Goal: Task Accomplishment & Management: Use online tool/utility

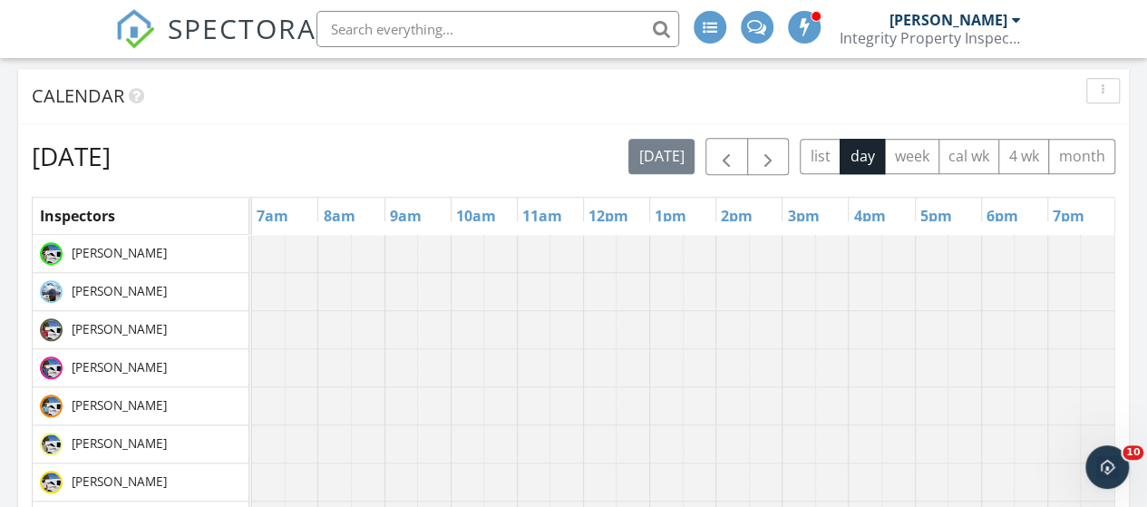
scroll to position [635, 0]
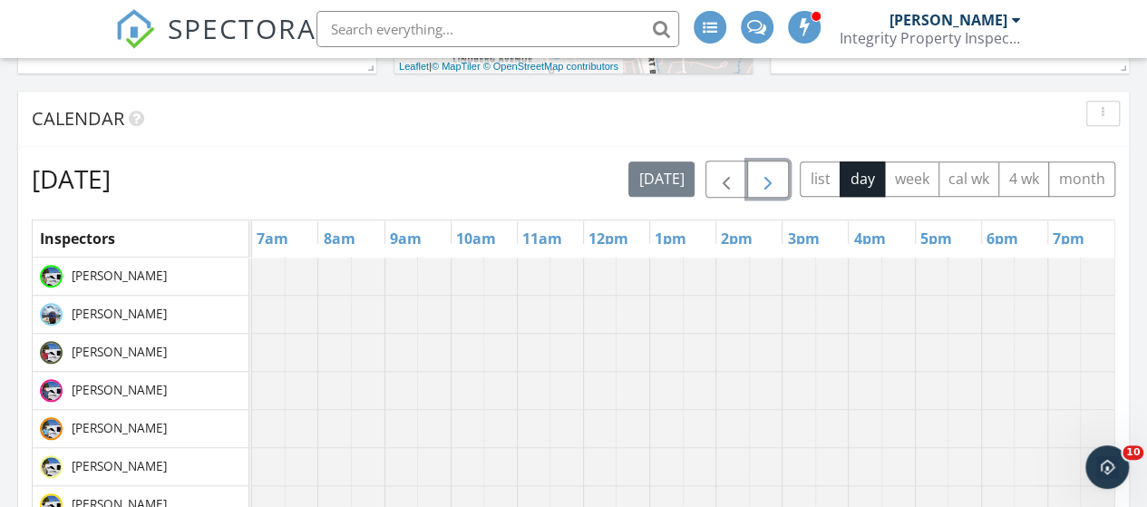
click at [779, 174] on span "button" at bounding box center [768, 180] width 22 height 22
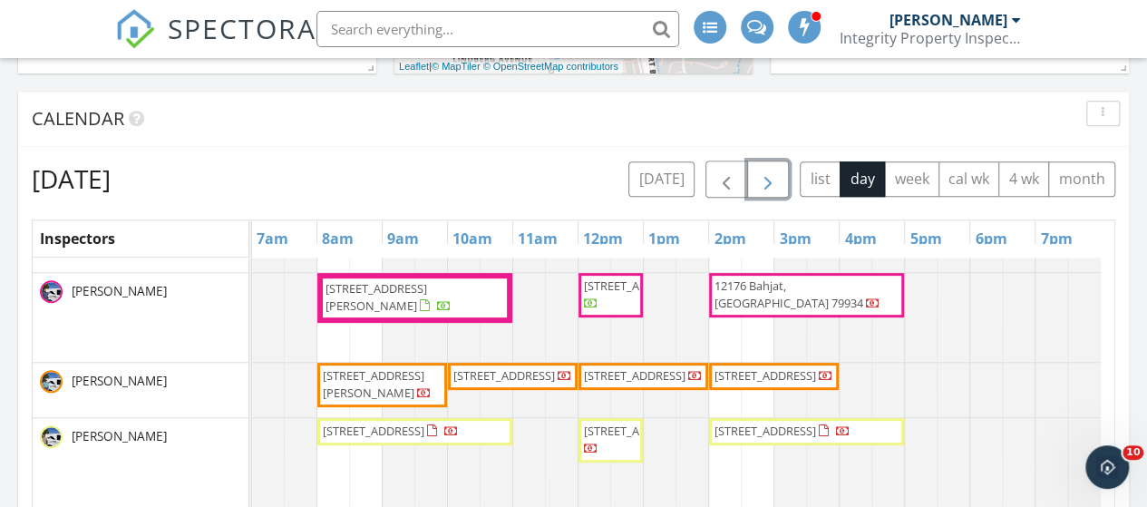
scroll to position [222, 0]
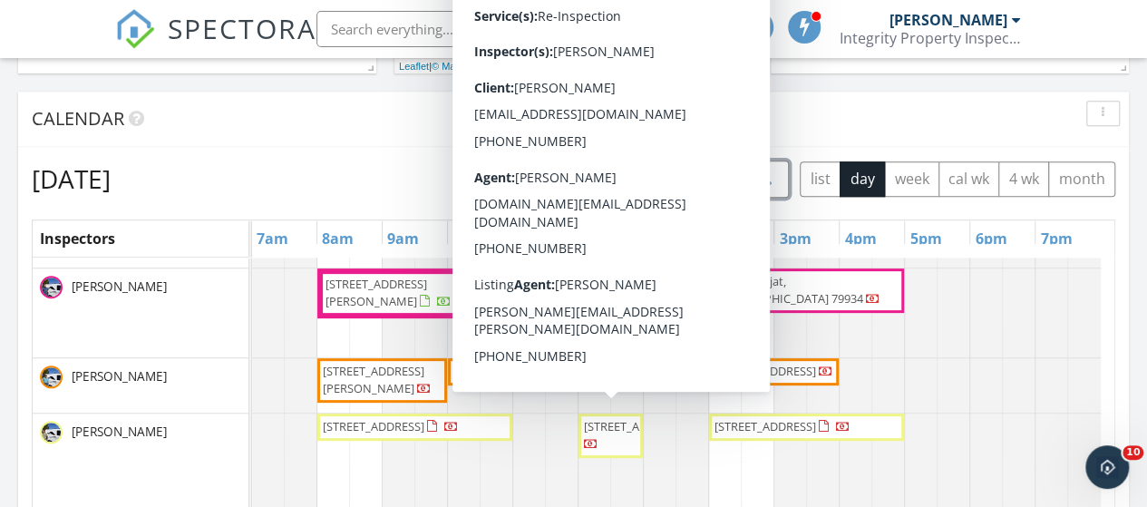
click at [613, 439] on span "13340 Emerald Glass Dr, Horizon City 79928" at bounding box center [610, 435] width 57 height 35
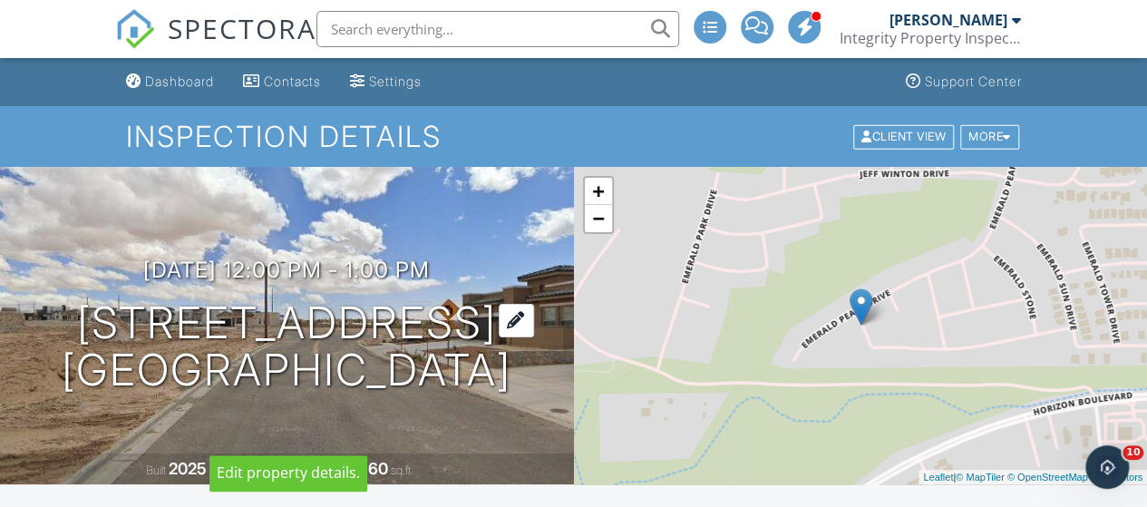
drag, startPoint x: 25, startPoint y: 269, endPoint x: 525, endPoint y: 291, distance: 500.2
click at [525, 291] on div "09/29/2025 12:00 pm - 1:00 pm 13340 Emerald Glass Dr Horizon City, TX 79928" at bounding box center [287, 326] width 574 height 137
copy h1 "13340 Emerald Glass"
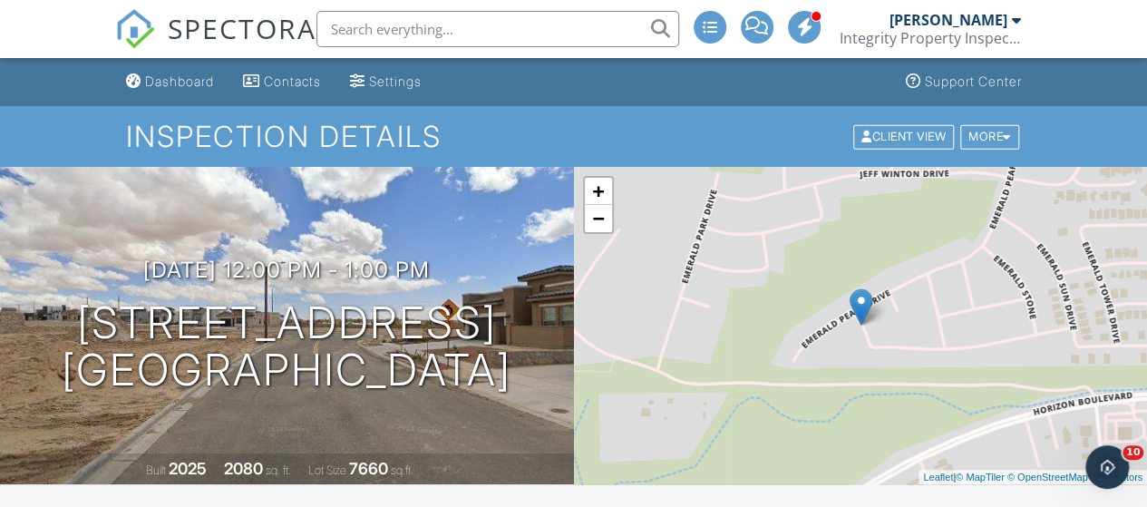
click at [430, 29] on input "text" at bounding box center [498, 29] width 363 height 36
paste input "13340 Emerald Glass"
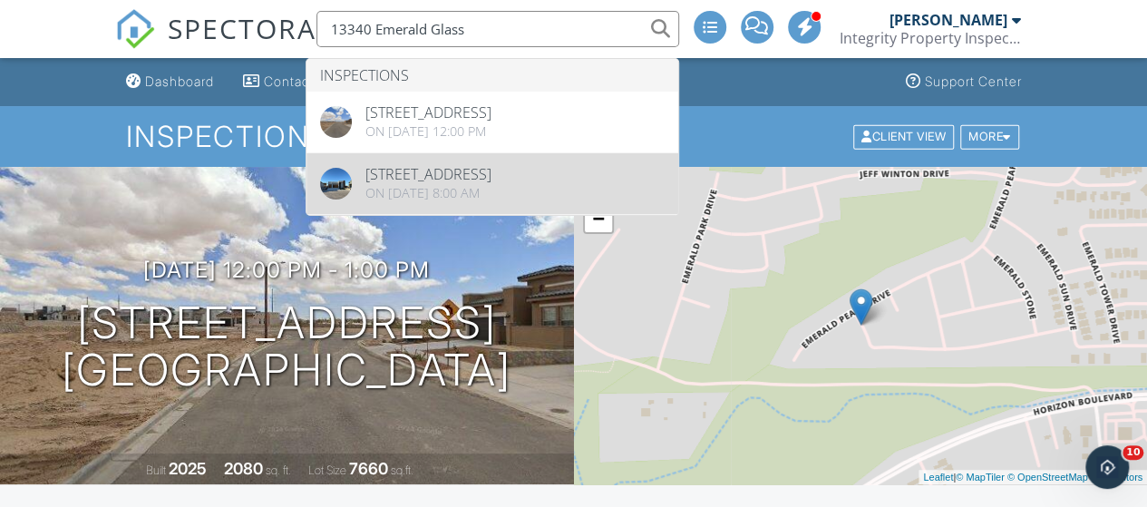
type input "13340 Emerald Glass"
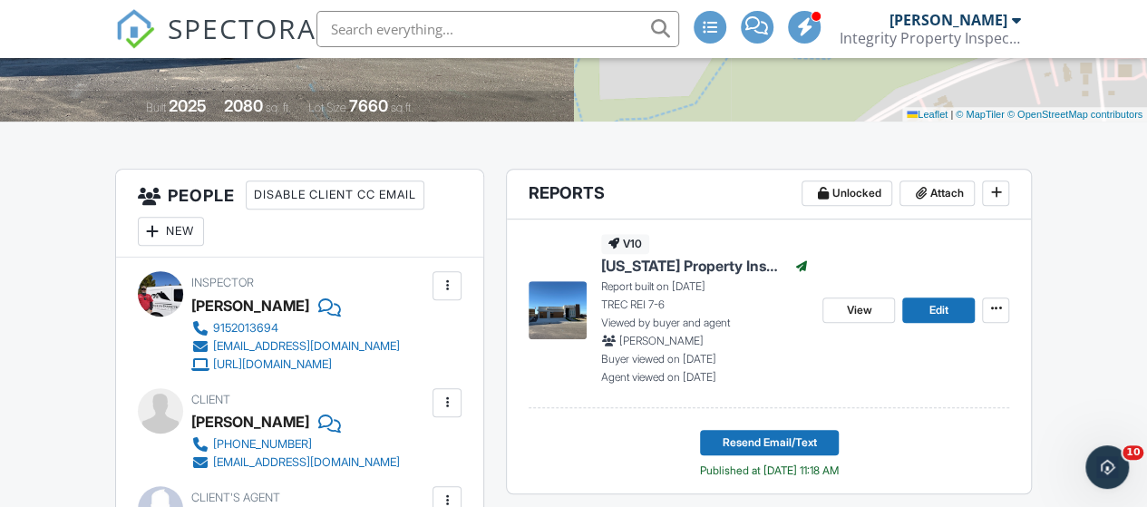
scroll to position [453, 0]
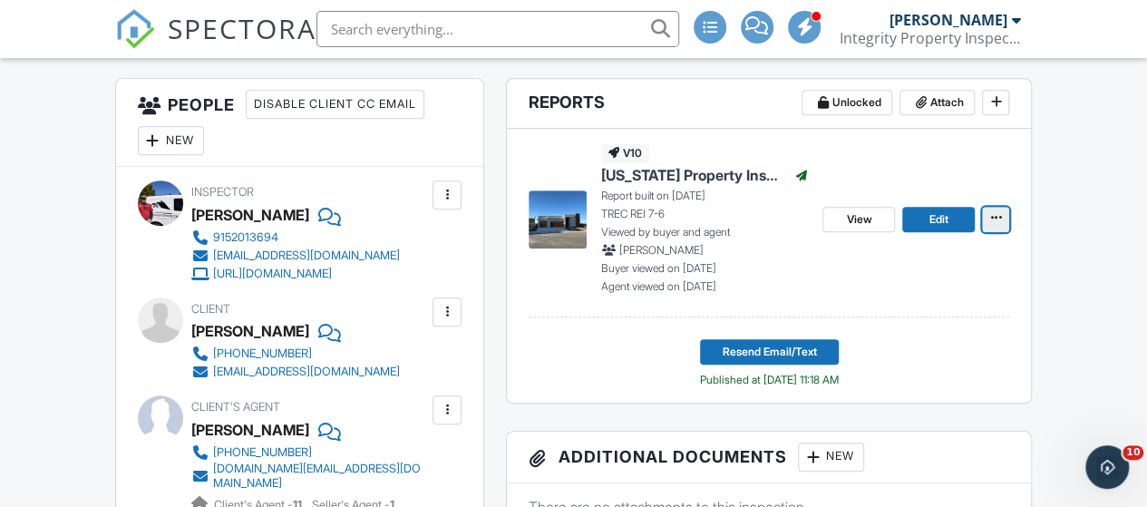
click at [995, 221] on icon at bounding box center [995, 217] width 11 height 13
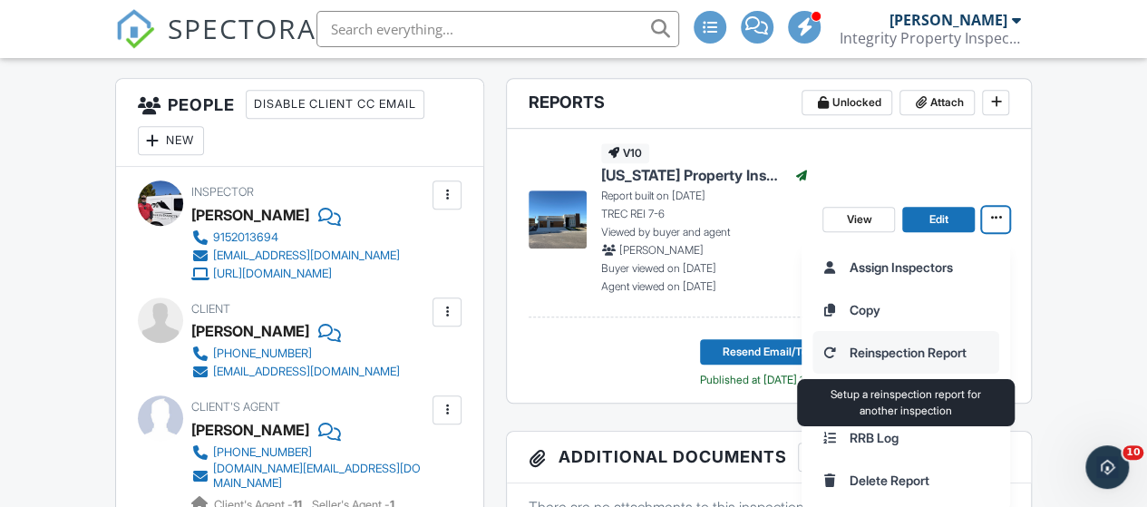
click at [959, 351] on input "Reinspection Report" at bounding box center [906, 352] width 185 height 41
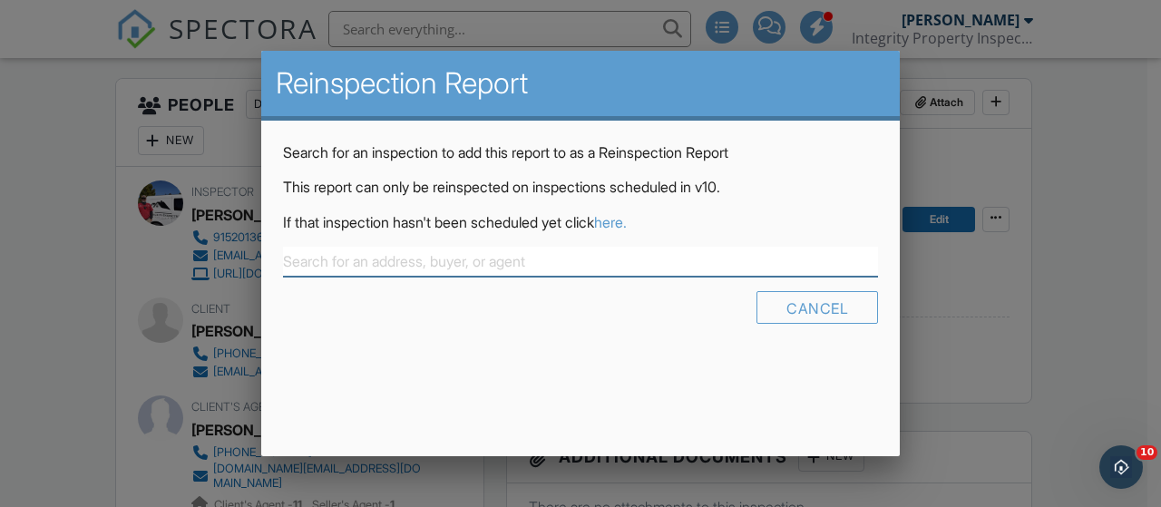
click at [349, 263] on input "text" at bounding box center [580, 262] width 595 height 30
paste input "13340 Emerald Glass"
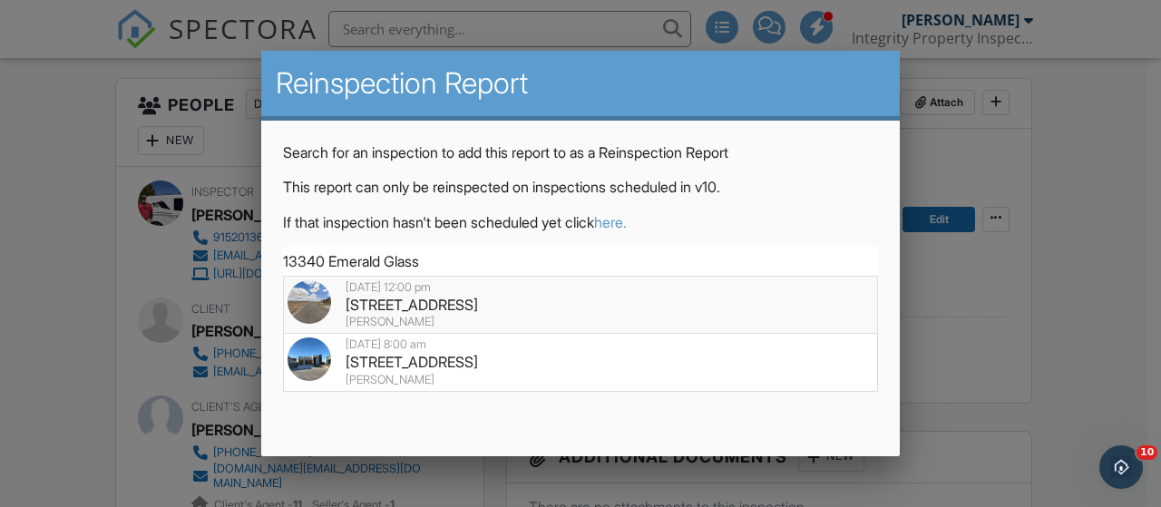
click at [411, 301] on div "[STREET_ADDRESS]" at bounding box center [580, 305] width 586 height 20
type input "[STREET_ADDRESS]"
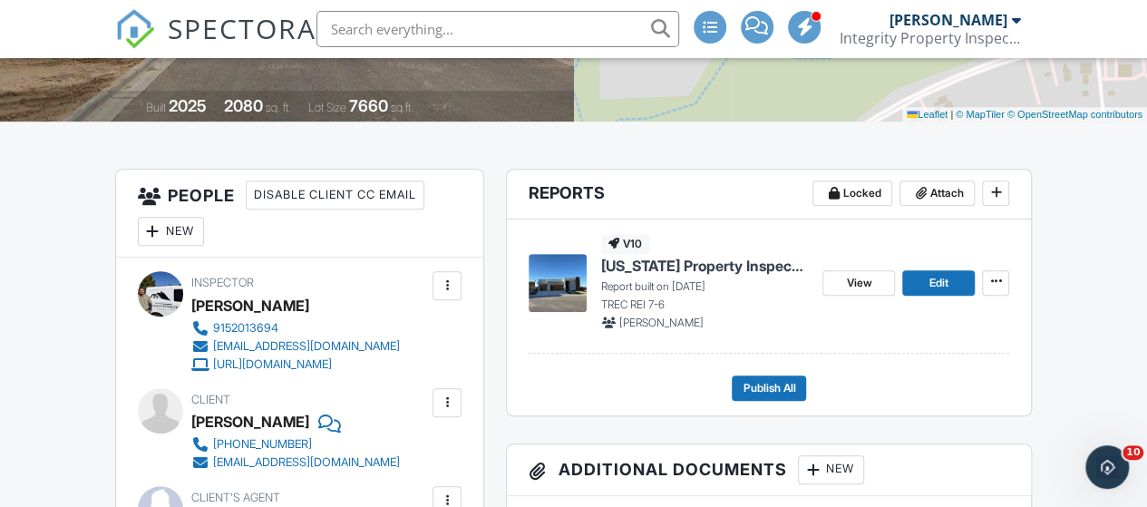
scroll to position [91, 0]
